Goal: Task Accomplishment & Management: Complete application form

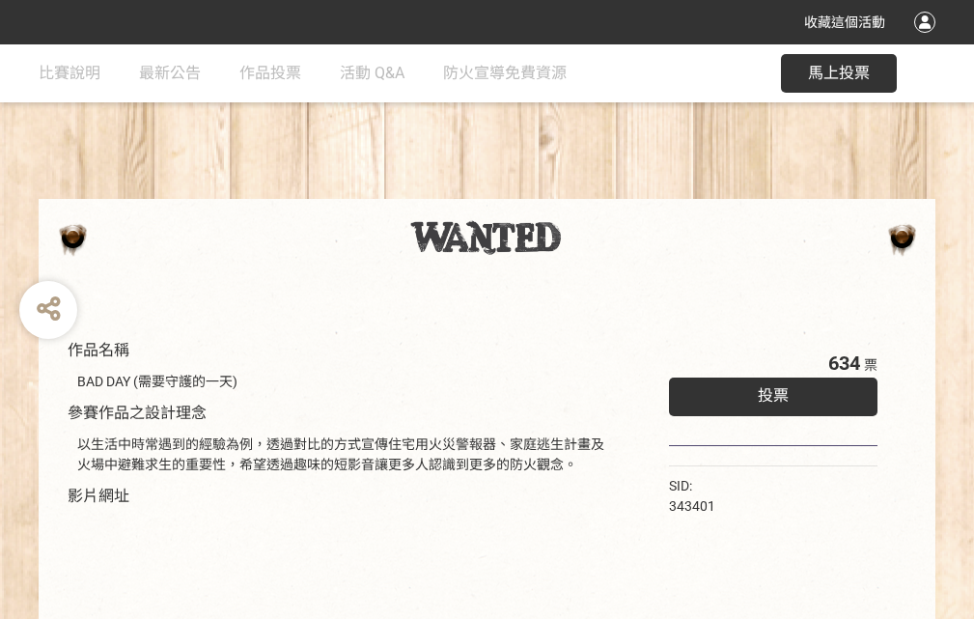
click at [928, 41] on div "收藏這個活動" at bounding box center [487, 22] width 974 height 44
click at [603, 190] on div "作品名稱 BAD DAY (需要守護的一天) 參賽作品之設計理念 以生活中時常遇到的經驗為例，透過對比的方式宣傳住宅用火災警報器、家庭逃生計畫及火場中避難求生…" at bounding box center [487, 450] width 974 height 812
click at [769, 391] on span "投票" at bounding box center [773, 395] width 31 height 18
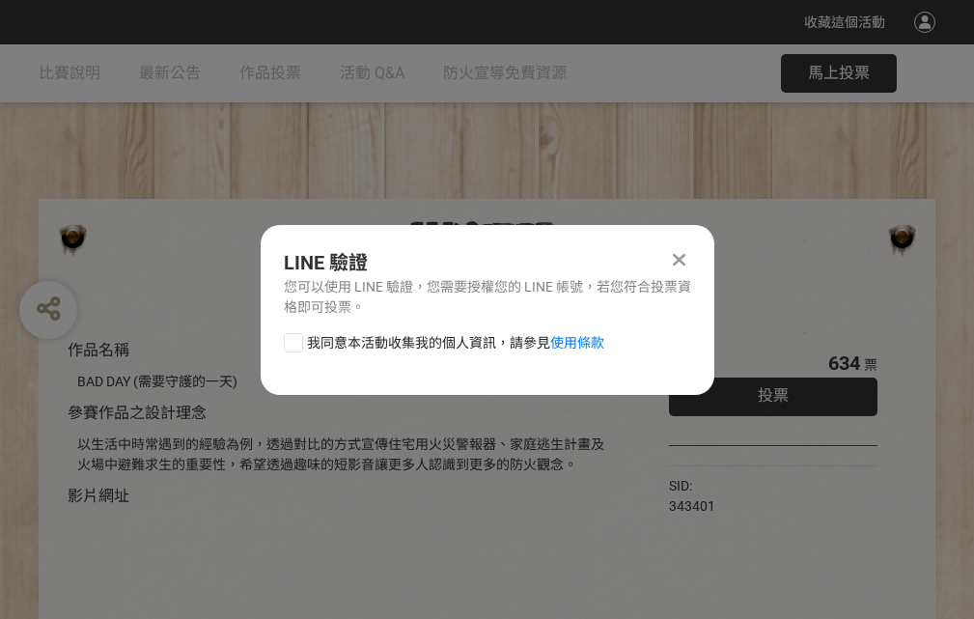
click at [292, 339] on div at bounding box center [293, 342] width 19 height 19
checkbox input "true"
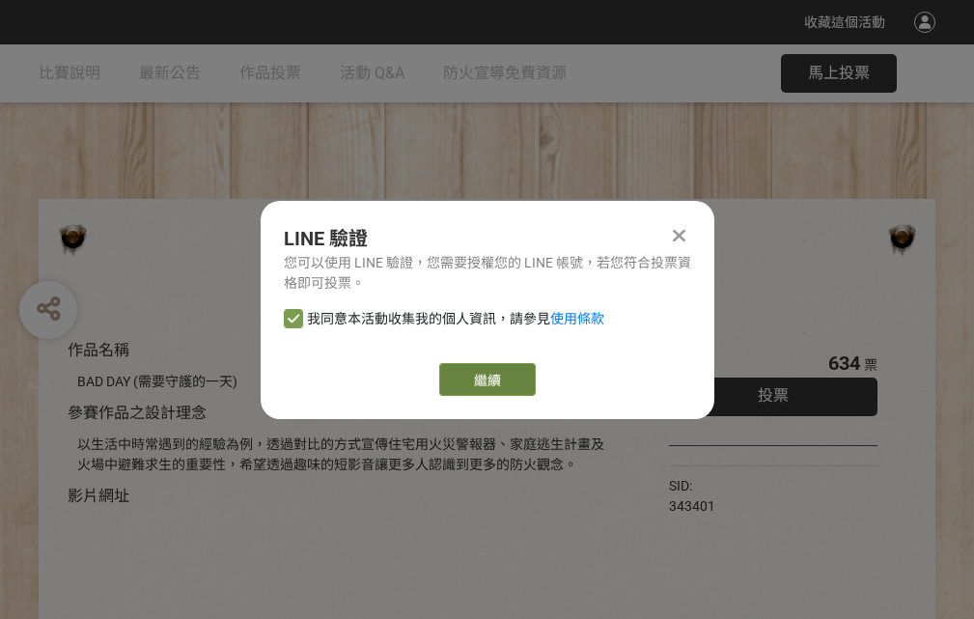
click at [486, 379] on link "繼續" at bounding box center [487, 379] width 97 height 33
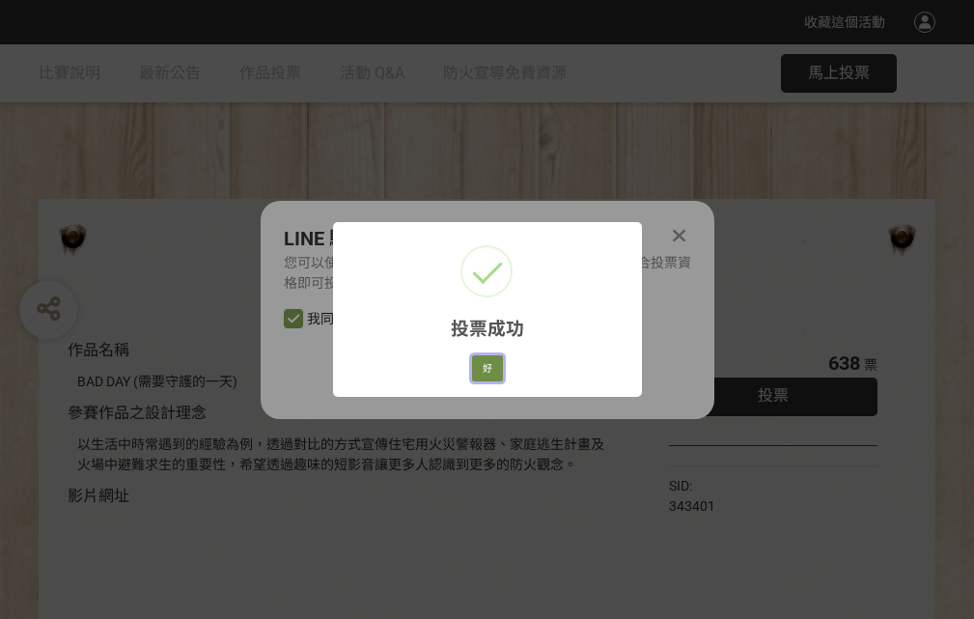
click at [482, 365] on button "好" at bounding box center [487, 368] width 31 height 27
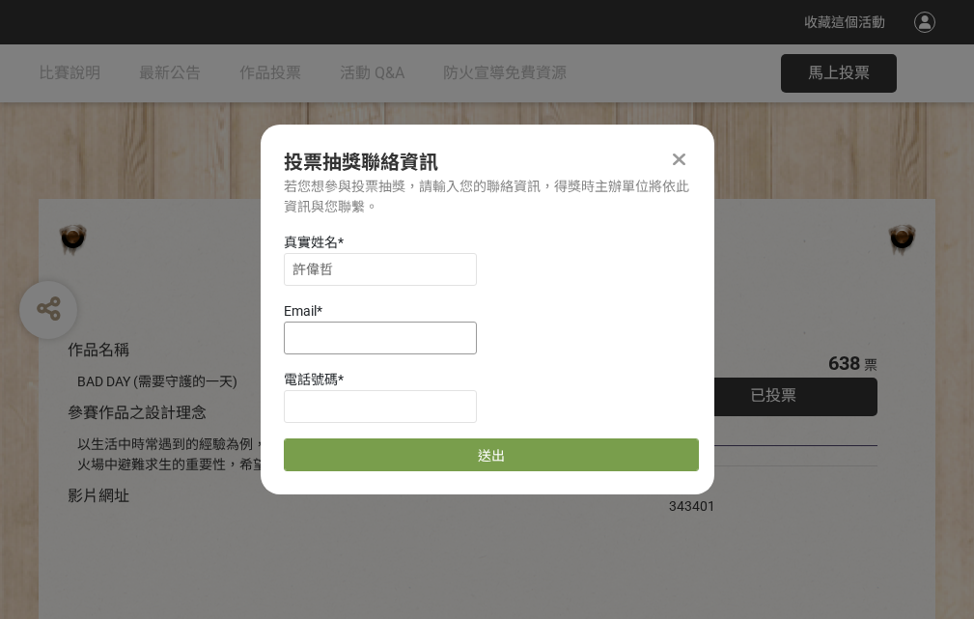
click at [386, 337] on input at bounding box center [380, 338] width 193 height 33
type input "[EMAIL_ADDRESS][DOMAIN_NAME]"
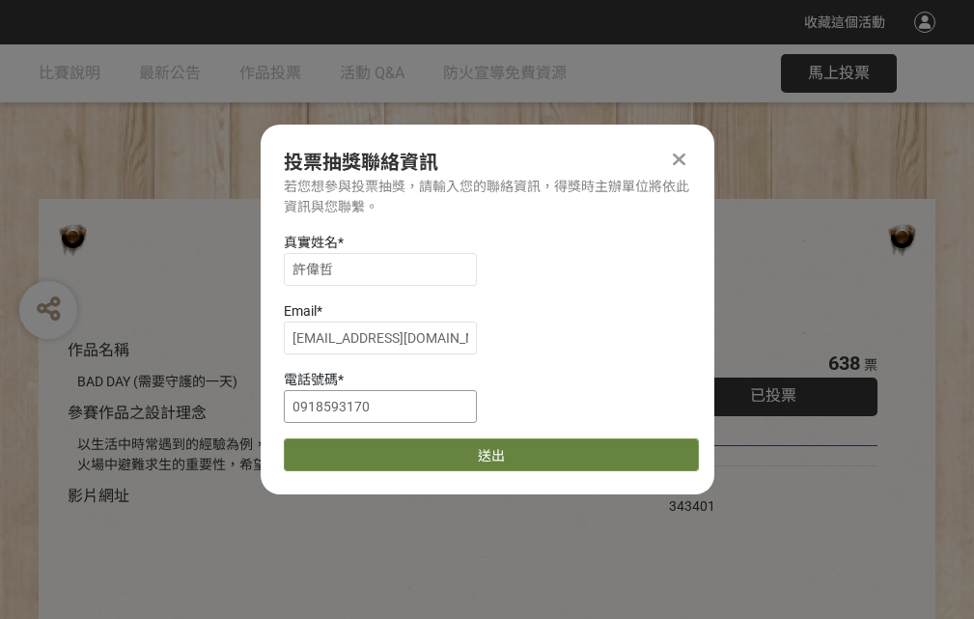
type input "0918593170"
click at [339, 448] on button "送出" at bounding box center [491, 454] width 415 height 33
